Goal: Task Accomplishment & Management: Complete application form

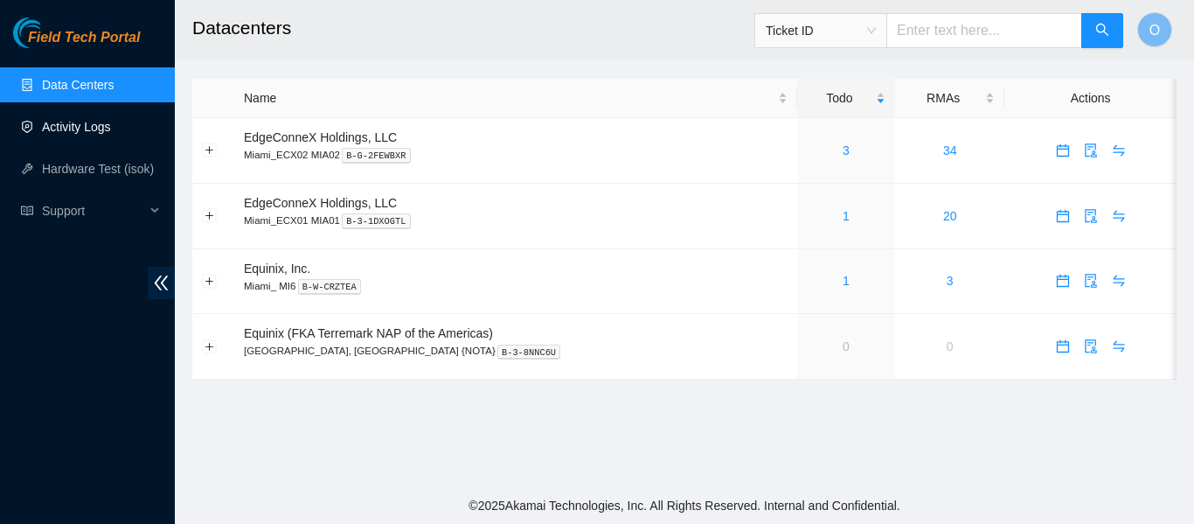
click at [75, 124] on link "Activity Logs" at bounding box center [76, 127] width 69 height 14
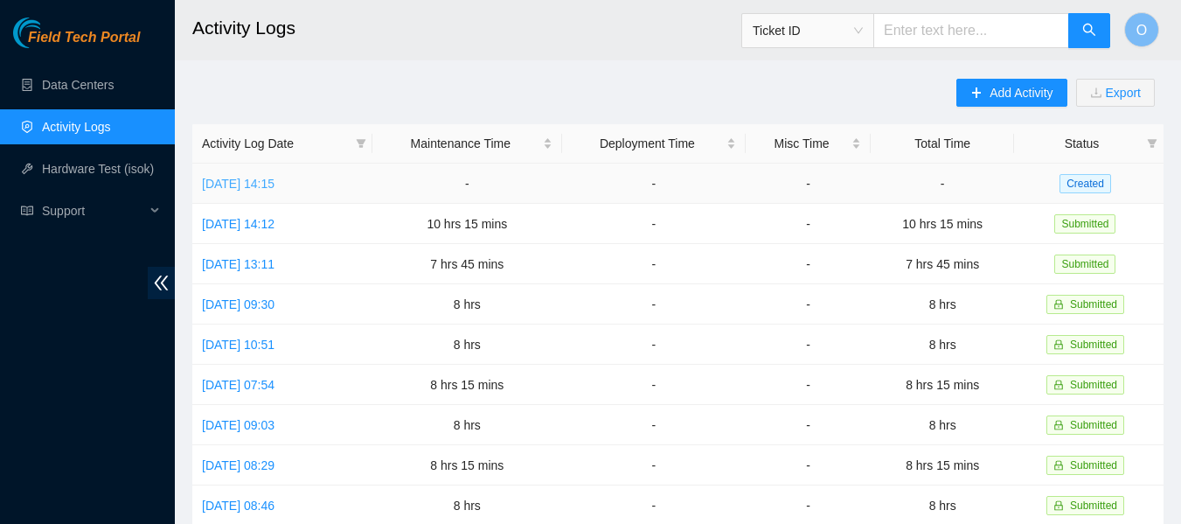
click at [274, 181] on link "[DATE] 14:15" at bounding box center [238, 184] width 73 height 14
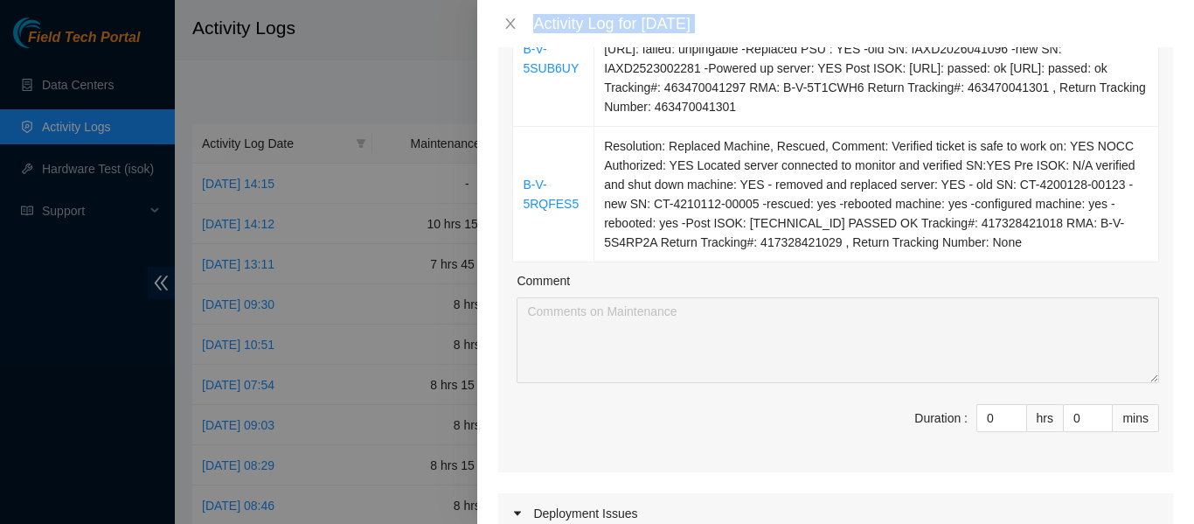
scroll to position [1528, 0]
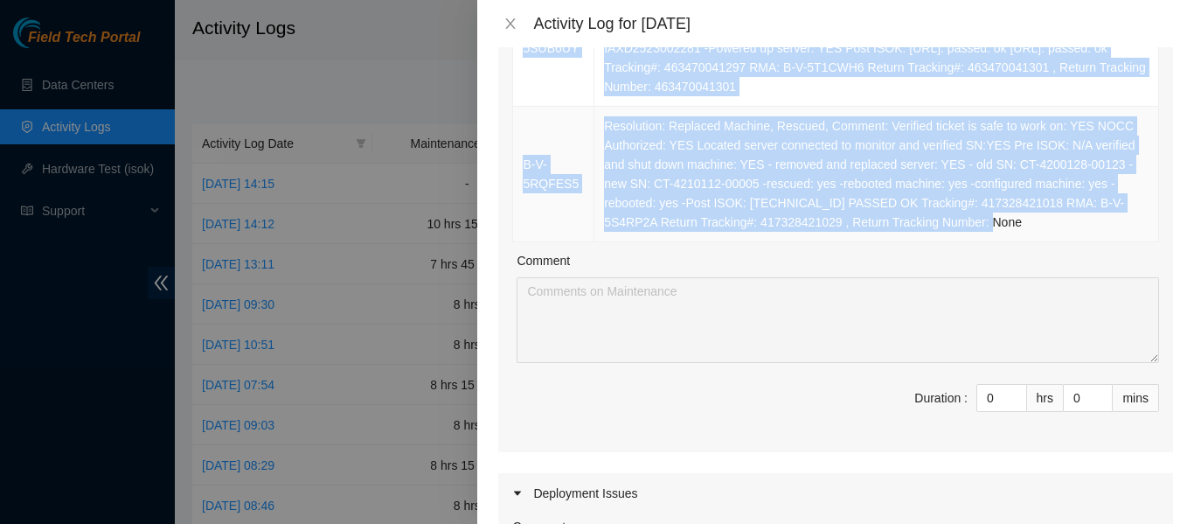
drag, startPoint x: 526, startPoint y: 308, endPoint x: 963, endPoint y: 221, distance: 445.6
copy tbody "B-V-5TPRBPQ Resolution: Rescued, Rebooted, Comment: -Verified ticket is safe to…"
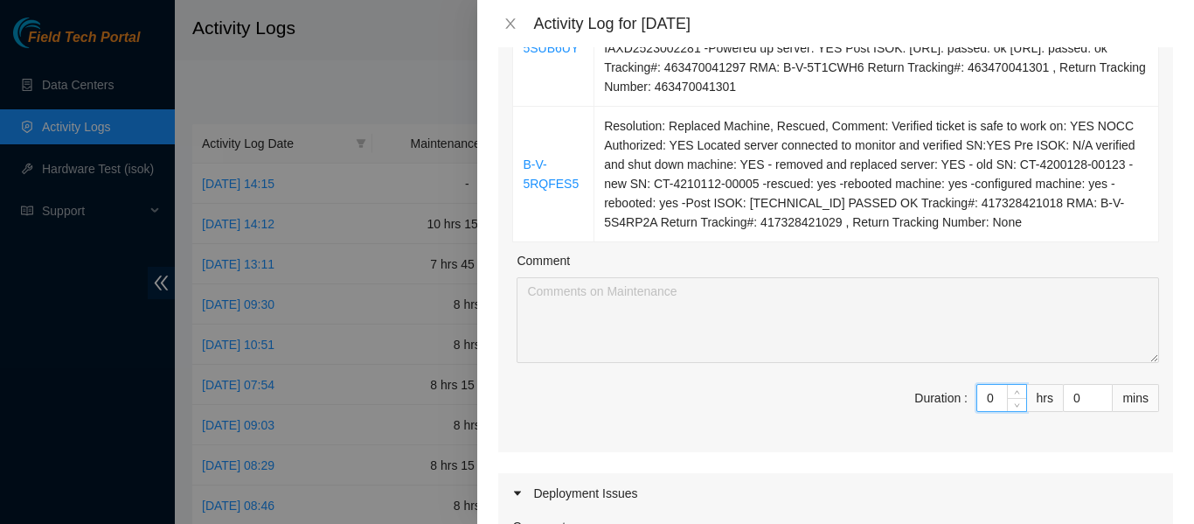
drag, startPoint x: 985, startPoint y: 396, endPoint x: 951, endPoint y: 396, distance: 34.1
click at [951, 396] on span "Duration : 0 hrs 0 mins" at bounding box center [835, 408] width 647 height 49
type input "11"
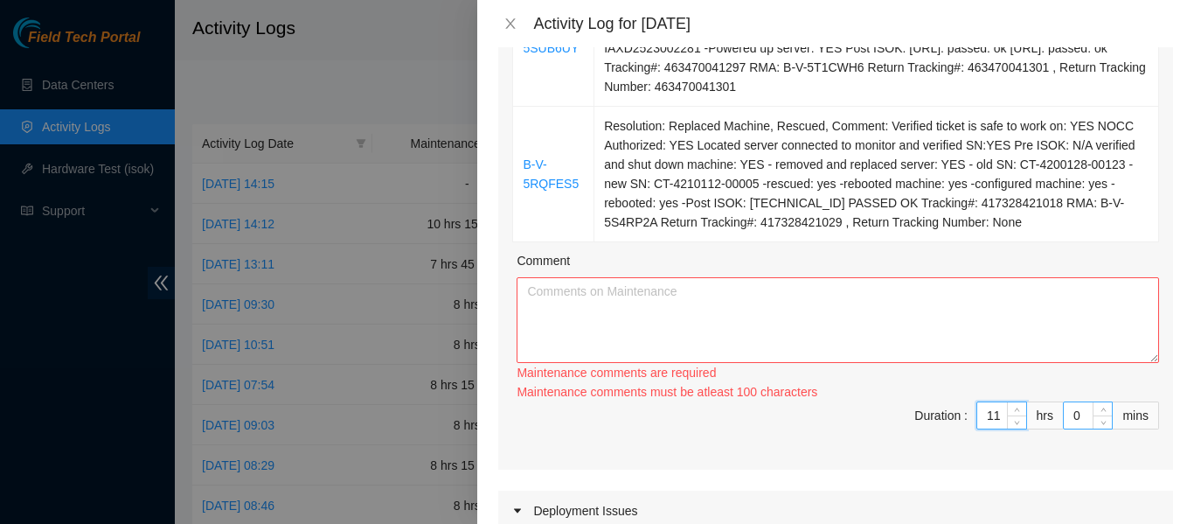
type input "11"
drag, startPoint x: 1072, startPoint y: 416, endPoint x: 1062, endPoint y: 416, distance: 9.6
click at [1064, 416] on input "0" at bounding box center [1088, 415] width 48 height 26
type input "3"
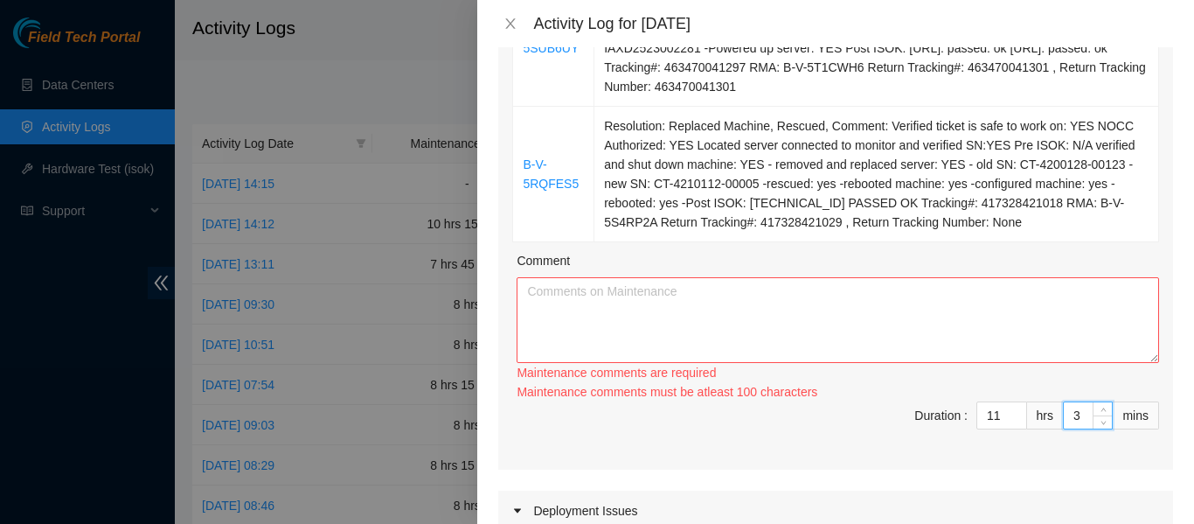
type input "30"
click at [861, 325] on textarea "Comment" at bounding box center [838, 320] width 642 height 86
paste textarea "B-V-5TPRBPQ Resolution: Rescued, Rebooted, Comment: -Verified ticket is safe to…"
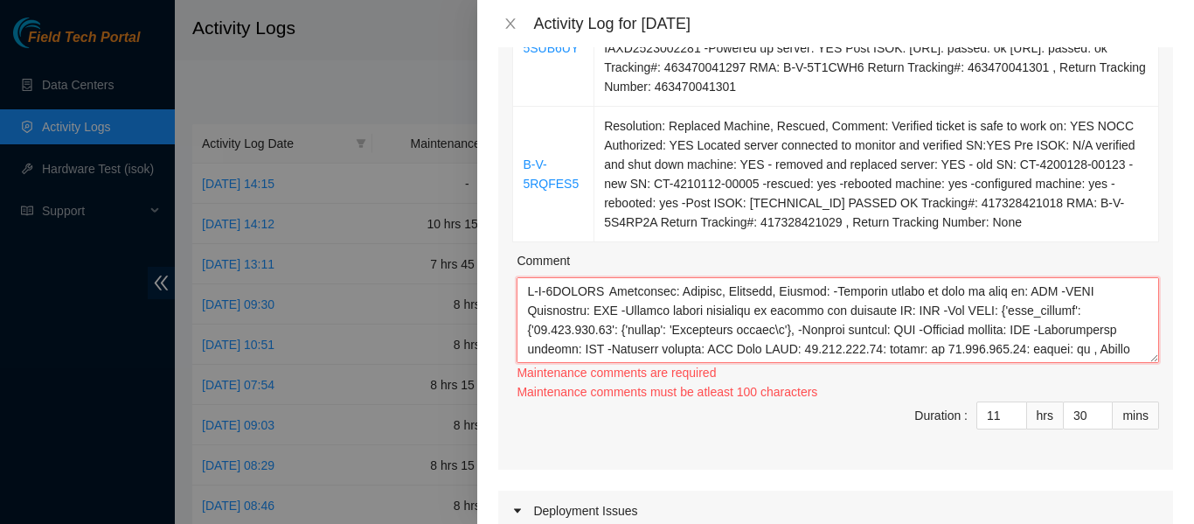
scroll to position [1110, 0]
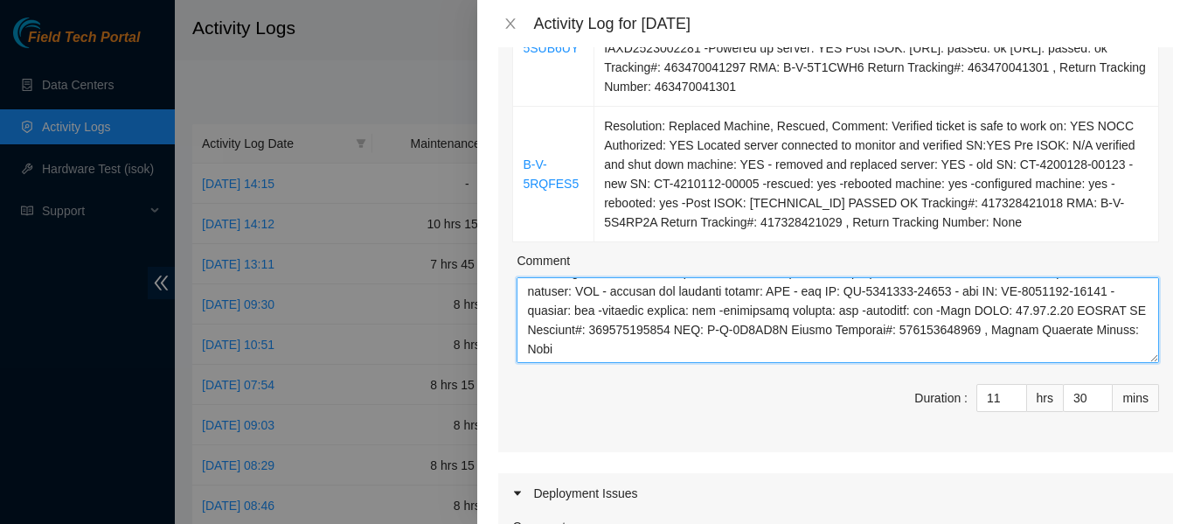
click at [861, 325] on textarea "Comment" at bounding box center [838, 320] width 642 height 86
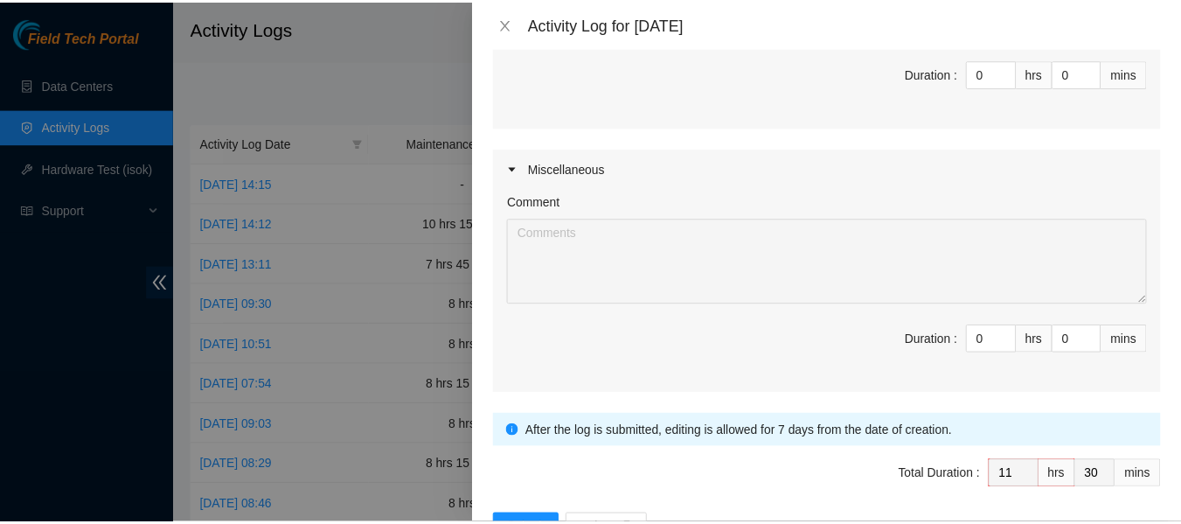
scroll to position [2179, 0]
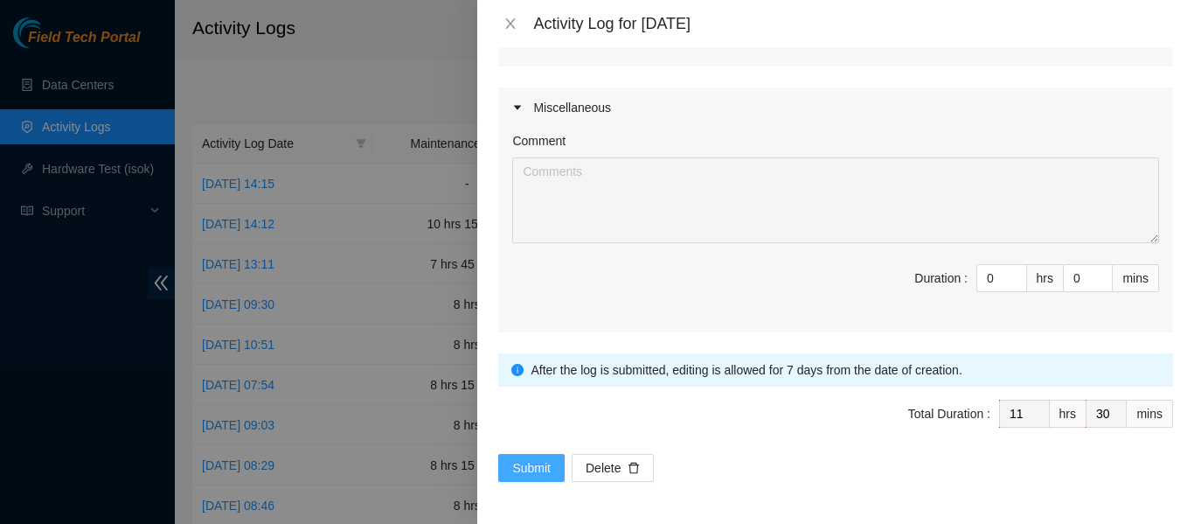
type textarea "B-V-5TPRBPQ Resolution: Rescued, Rebooted, Comment: -Verified ticket is safe to…"
click at [531, 464] on span "Submit" at bounding box center [531, 467] width 38 height 19
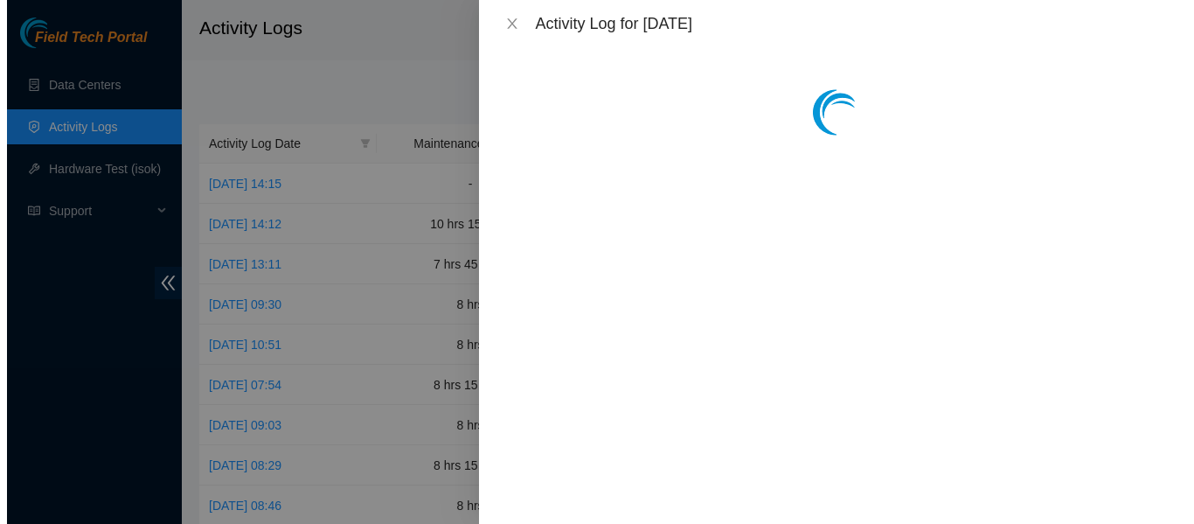
scroll to position [0, 0]
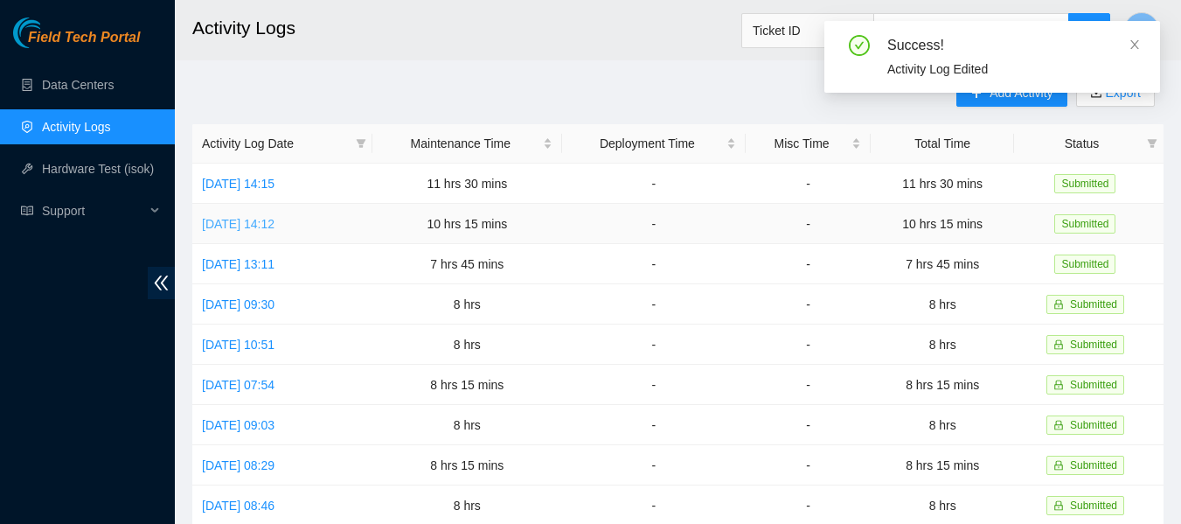
click at [274, 220] on link "[DATE] 14:12" at bounding box center [238, 224] width 73 height 14
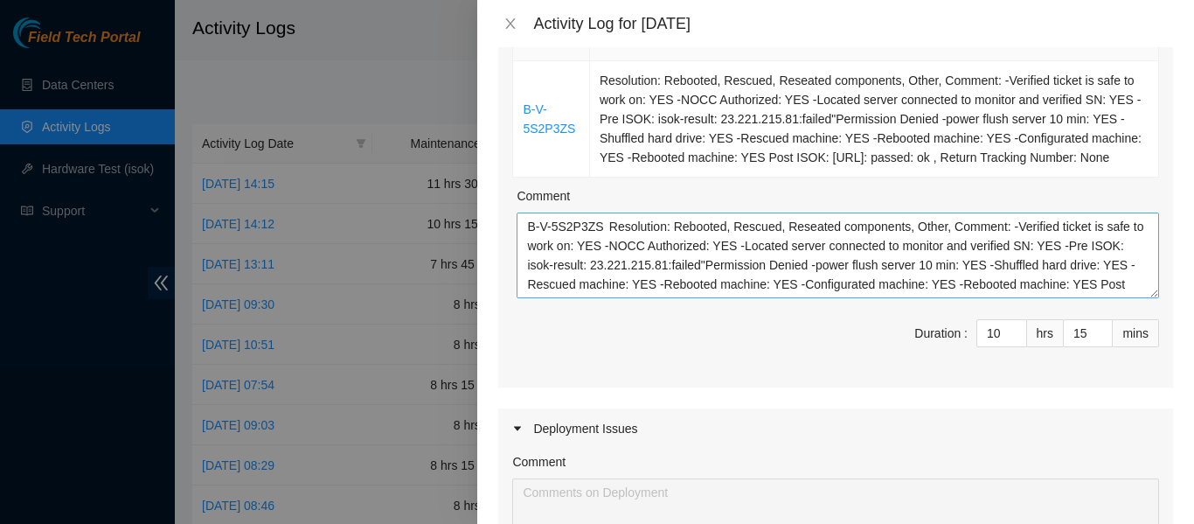
scroll to position [94, 0]
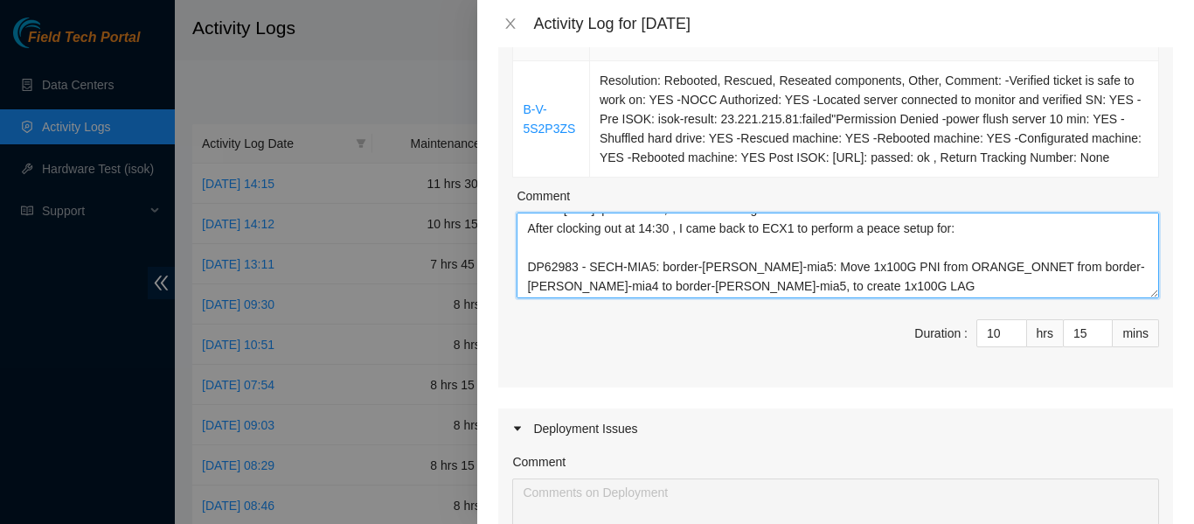
drag, startPoint x: 746, startPoint y: 254, endPoint x: 687, endPoint y: 247, distance: 59.0
click at [687, 247] on textarea "B-V-5S2P3ZS Resolution: Rebooted, Rescued, Reseated components, Other, Comment:…" at bounding box center [838, 255] width 642 height 86
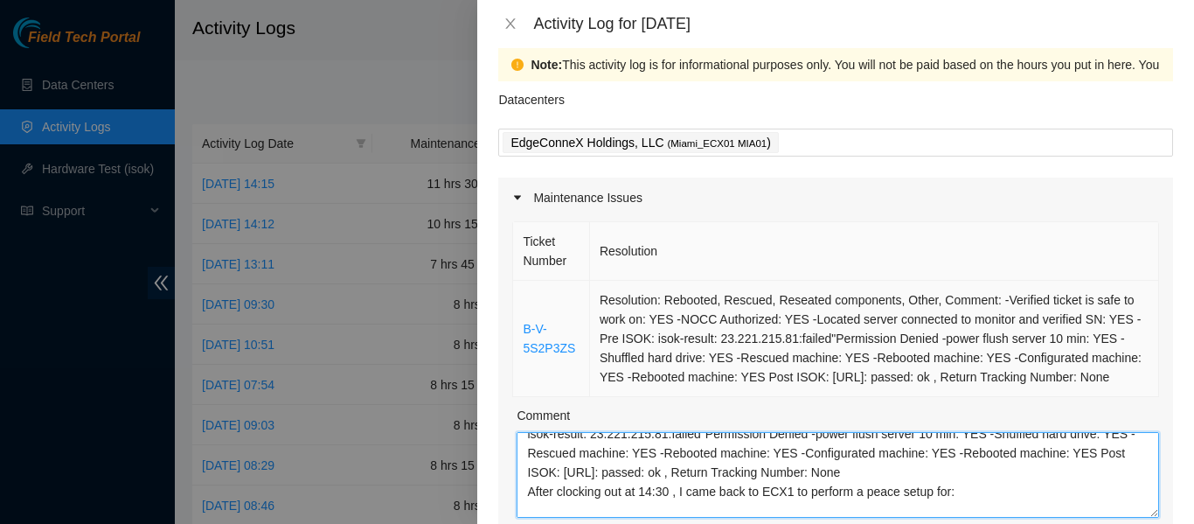
scroll to position [0, 0]
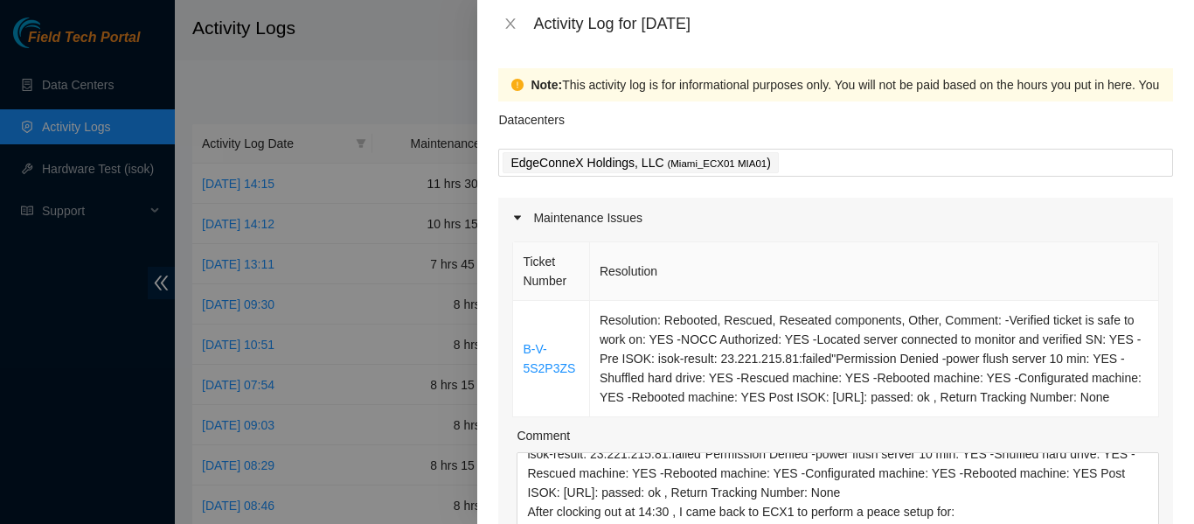
click at [509, 14] on div "Activity Log for [DATE]" at bounding box center [835, 23] width 675 height 19
click at [511, 26] on icon "close" at bounding box center [511, 24] width 14 height 14
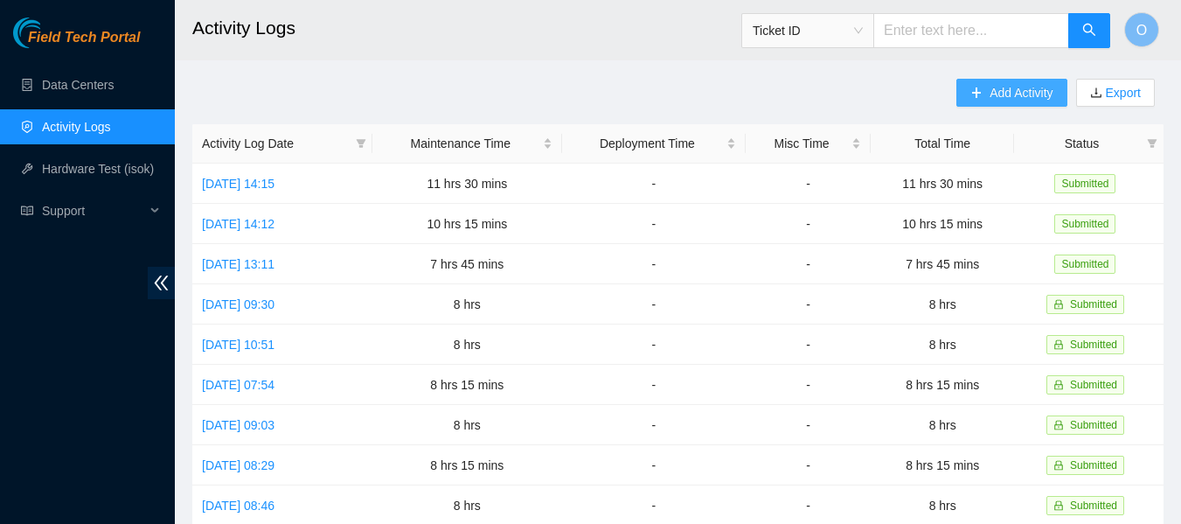
click at [993, 84] on span "Add Activity" at bounding box center [1021, 92] width 63 height 19
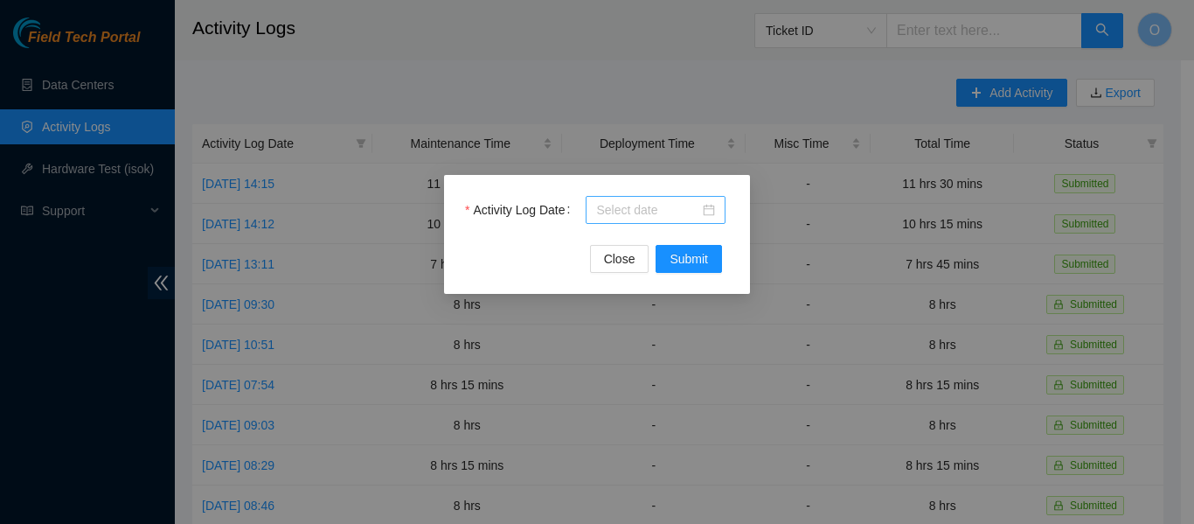
click at [663, 207] on input "Activity Log Date" at bounding box center [647, 209] width 103 height 19
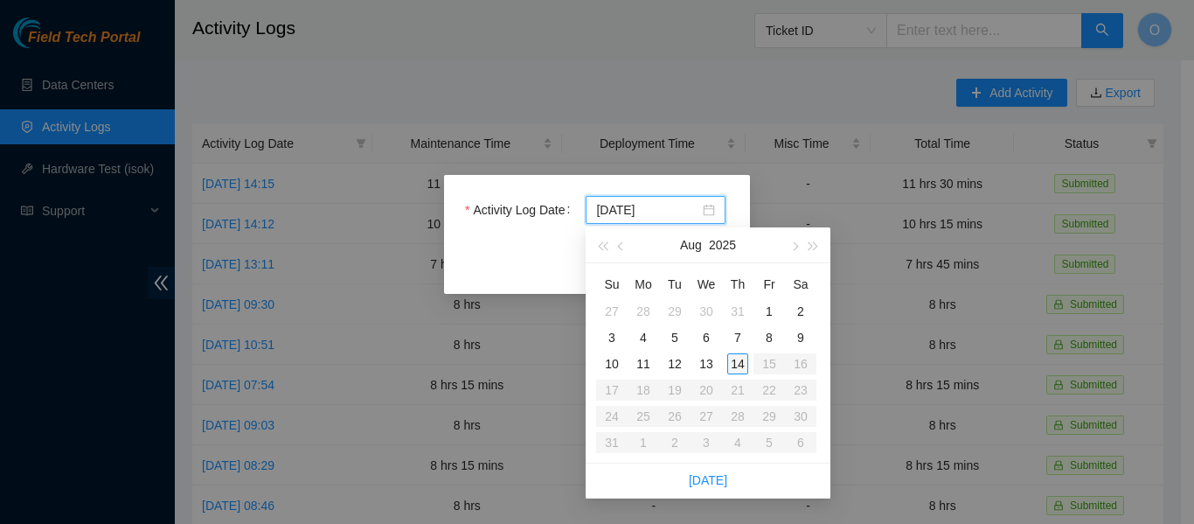
type input "[DATE]"
click at [737, 365] on div "14" at bounding box center [737, 363] width 21 height 21
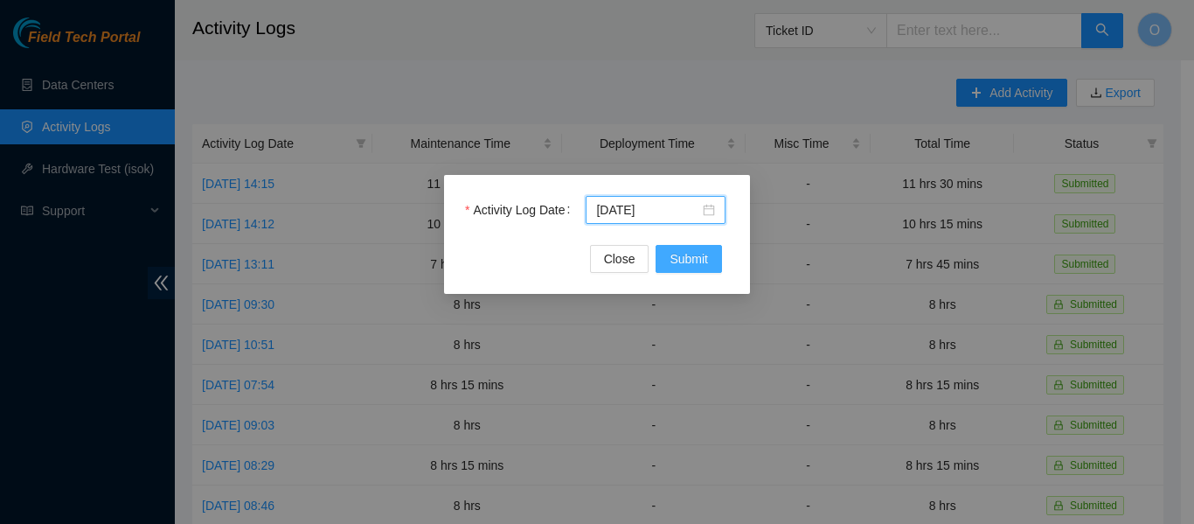
click at [710, 262] on button "Submit" at bounding box center [689, 259] width 66 height 28
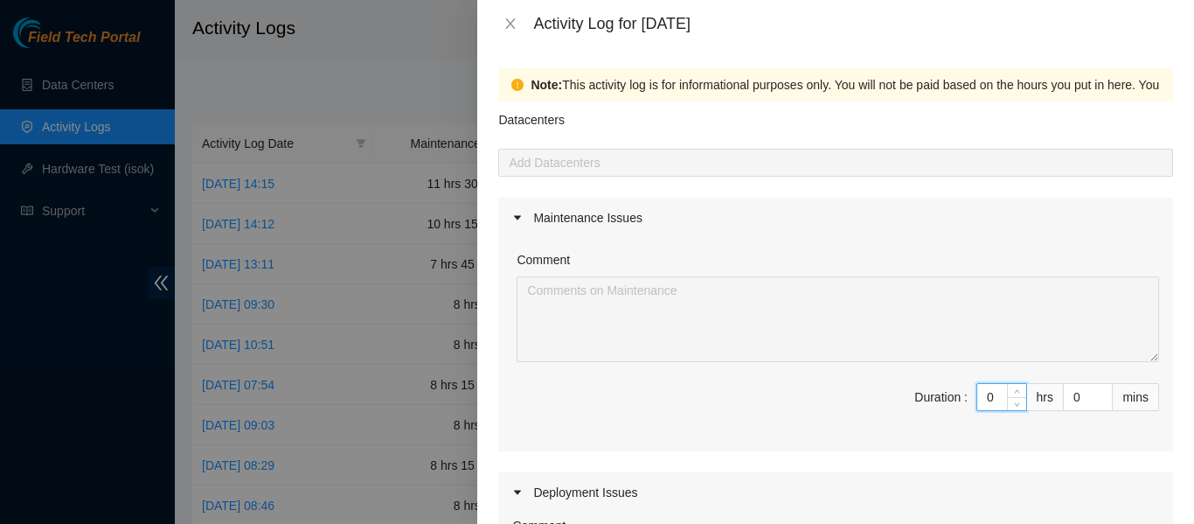
drag, startPoint x: 981, startPoint y: 397, endPoint x: 955, endPoint y: 399, distance: 26.3
click at [955, 399] on span "Duration : 0 hrs 0 mins" at bounding box center [835, 407] width 647 height 49
type input "8"
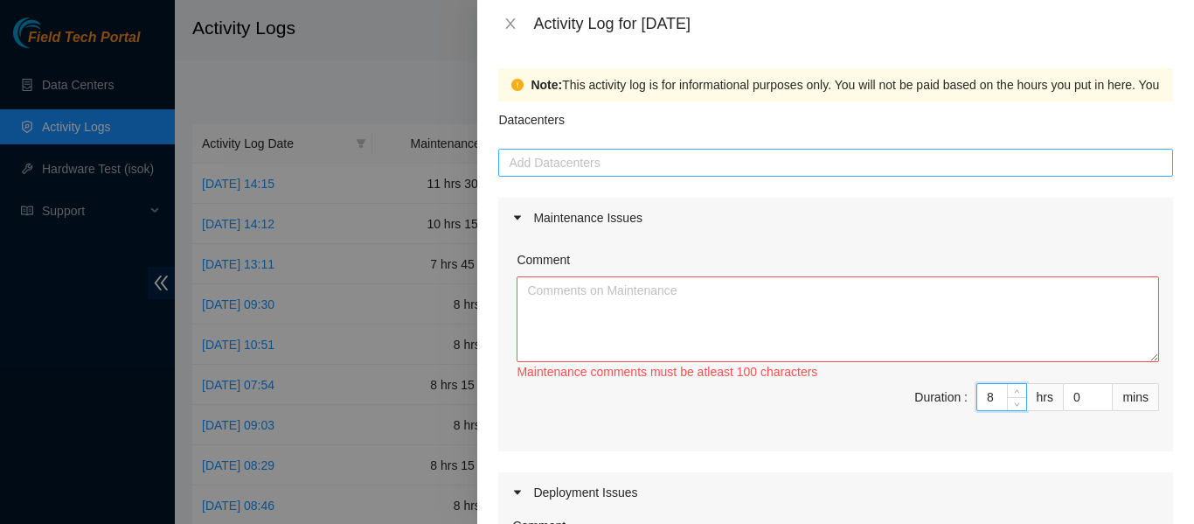
click at [649, 159] on div at bounding box center [836, 162] width 666 height 21
type input "8"
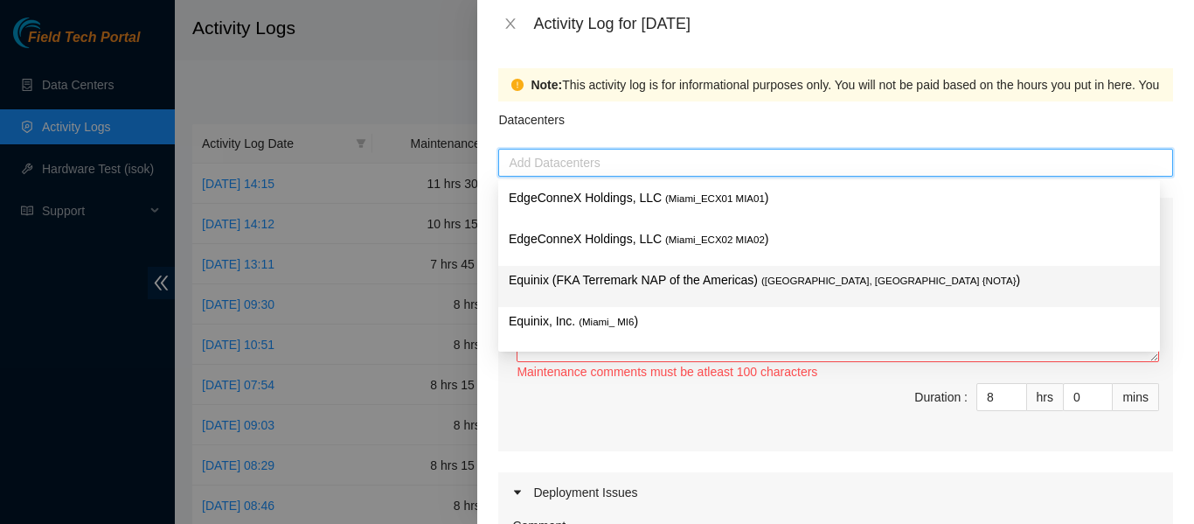
click at [642, 280] on p "Equinix (FKA Terremark NAP of the Americas) ( [GEOGRAPHIC_DATA], [GEOGRAPHIC_DA…" at bounding box center [829, 280] width 641 height 20
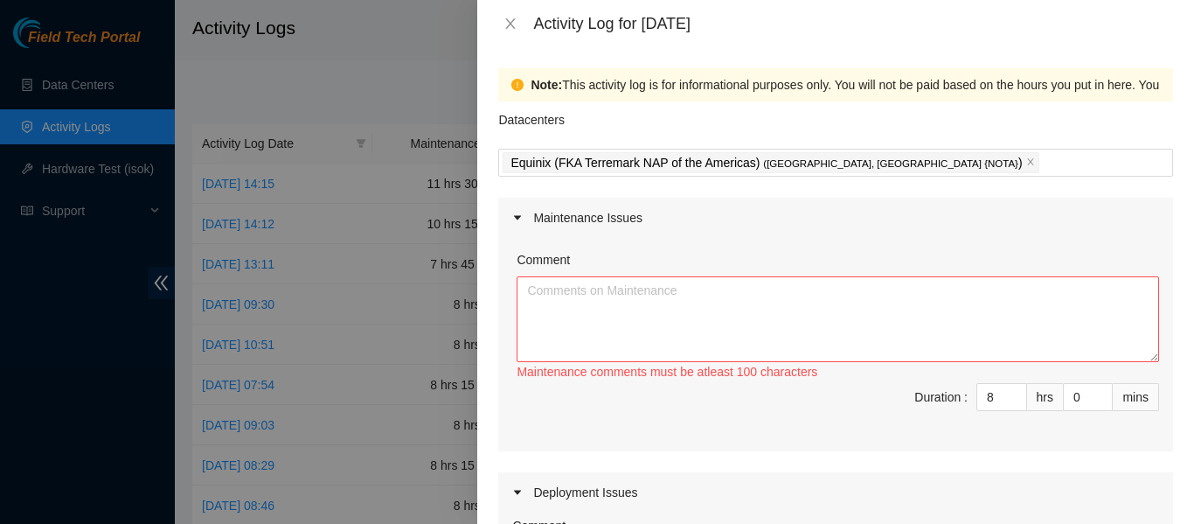
click at [733, 421] on span "Duration : 8 hrs 0 mins" at bounding box center [835, 407] width 647 height 49
click at [605, 287] on textarea "Comment" at bounding box center [838, 319] width 642 height 86
paste textarea "84300 - r04.border101.mia02.fab: New 1x100G PNI SPACEX bundle"
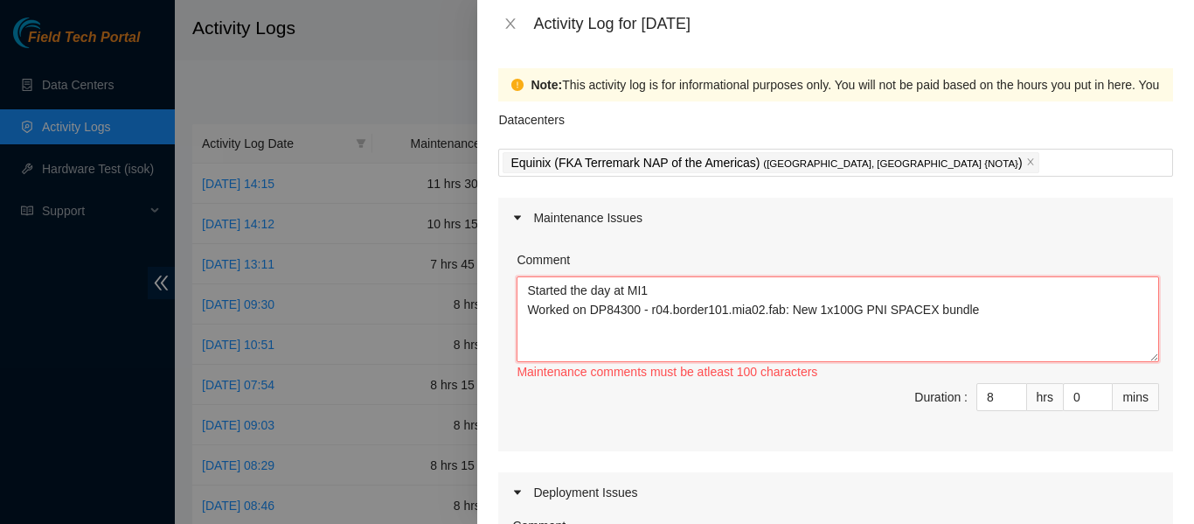
paste textarea "Equinix MI1: CP:0101:13466906 57, 58 to WDM-MIA5 grv2-1/2/3 (looks like Patch P…"
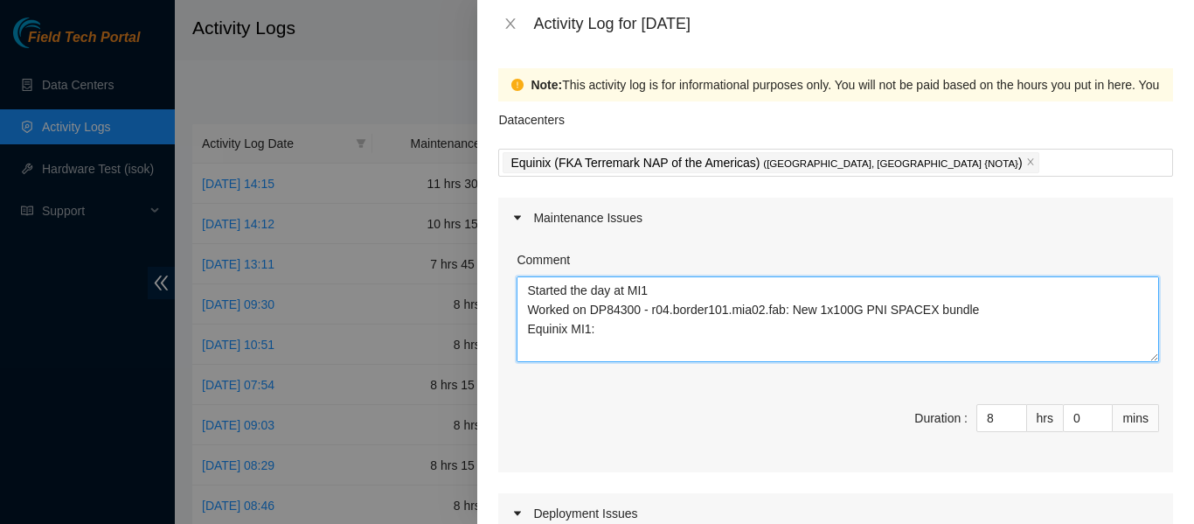
scroll to position [33, 0]
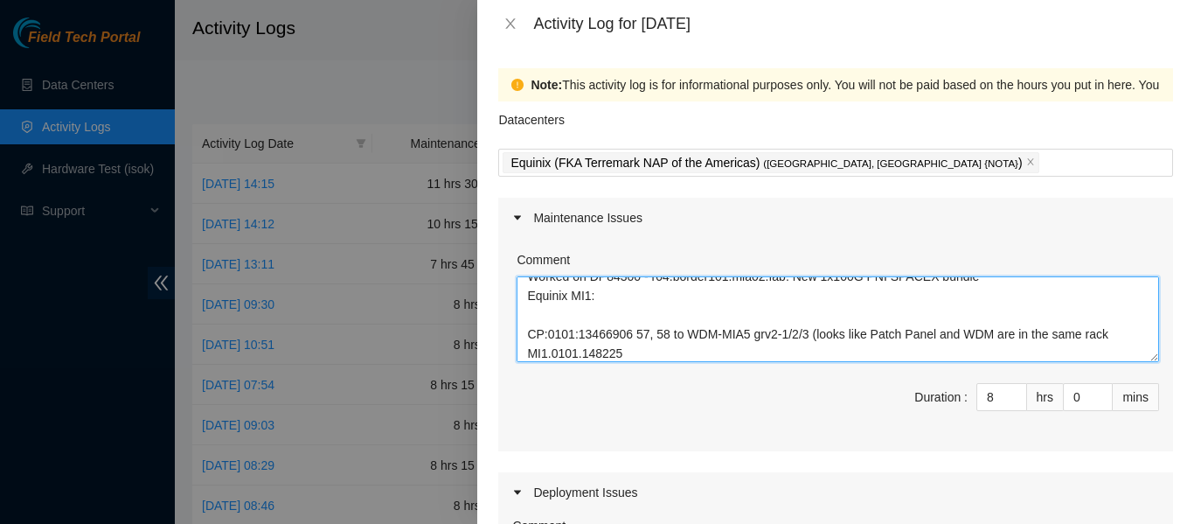
click at [542, 320] on textarea "Started the day at MI1 Worked on DP84300 - r04.border101.mia02.fab: New 1x100G …" at bounding box center [838, 319] width 642 height 86
click at [653, 353] on textarea "Started the day at MI1 Worked on DP84300 - r04.border101.mia02.fab: New 1x100G …" at bounding box center [838, 319] width 642 height 86
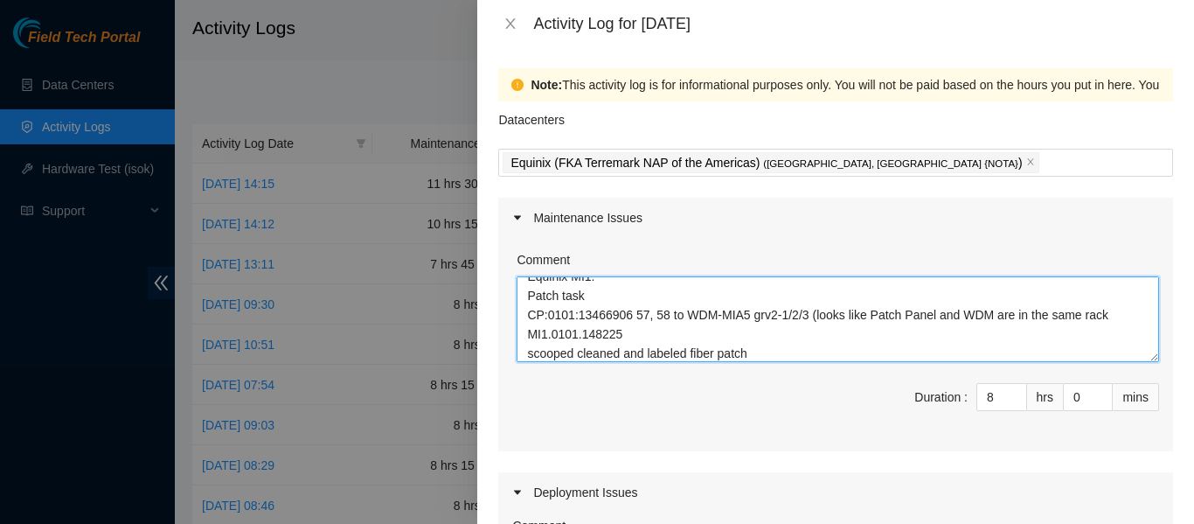
type textarea "Started the day at MI1 Worked on DP84300 - r04.border101.mia02.fab: New 1x100G …"
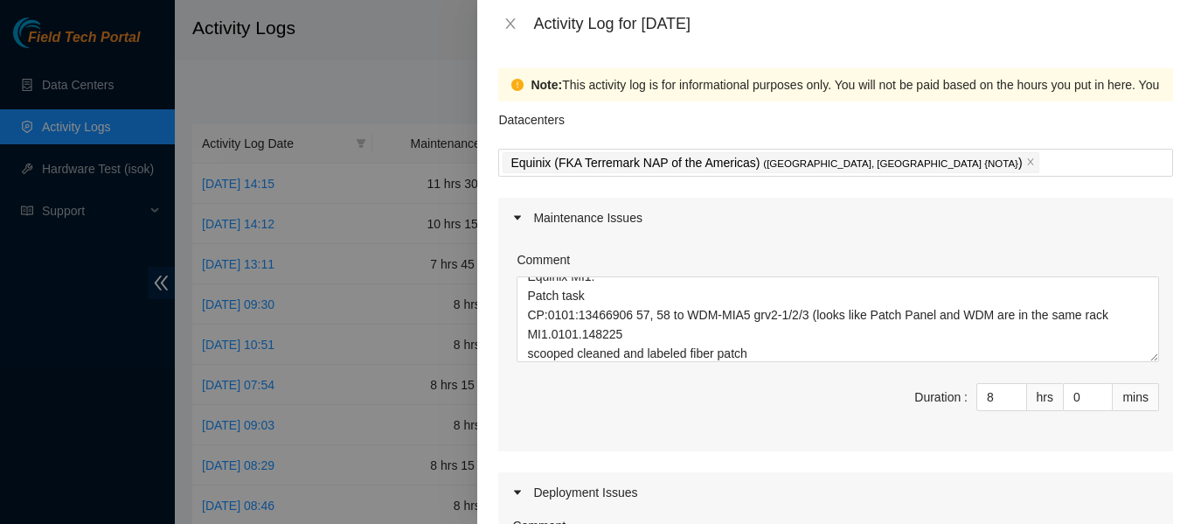
click at [794, 413] on span "Duration : 8 hrs 0 mins" at bounding box center [835, 407] width 647 height 49
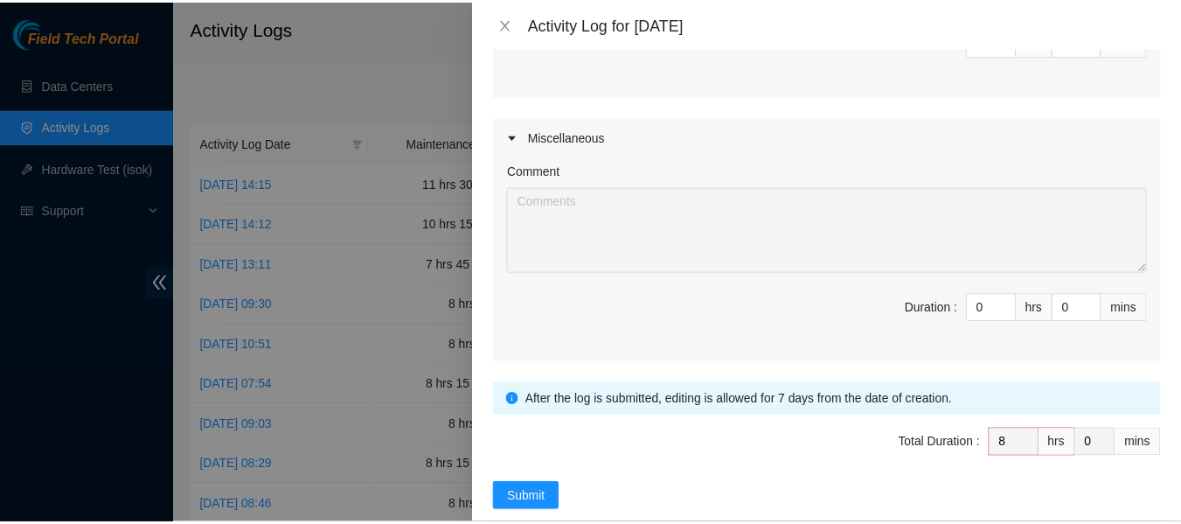
scroll to position [650, 0]
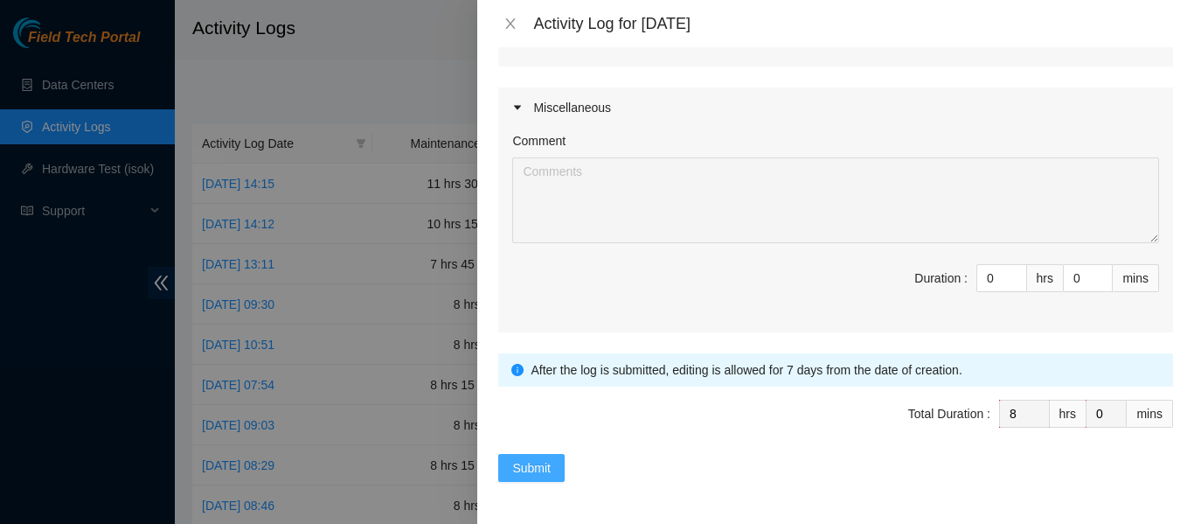
click at [541, 462] on span "Submit" at bounding box center [531, 467] width 38 height 19
